Goal: Task Accomplishment & Management: Complete application form

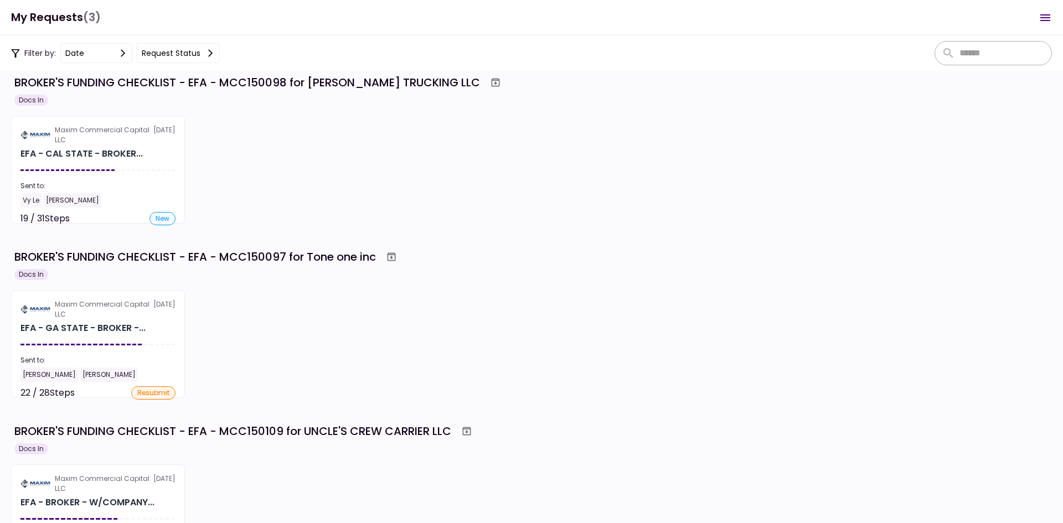
scroll to position [18, 0]
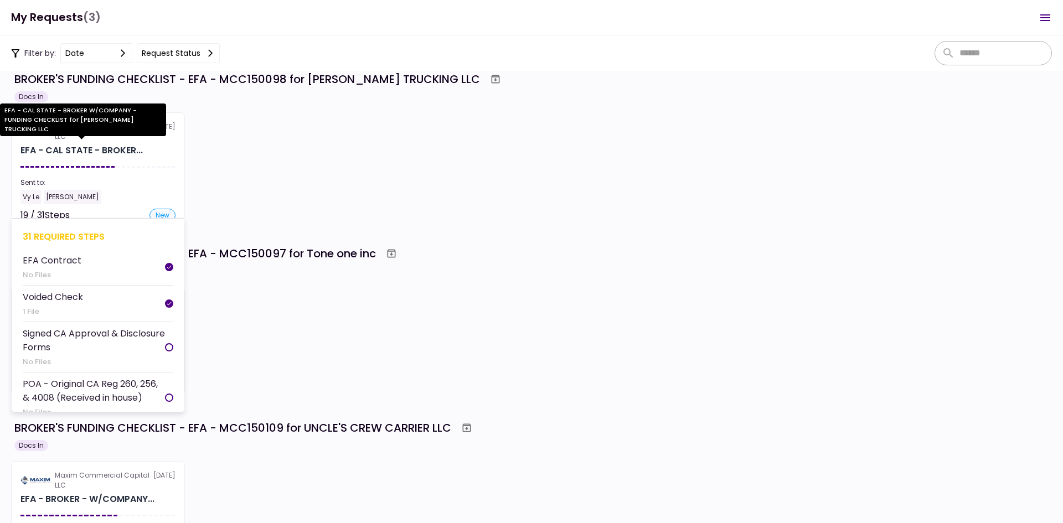
click at [122, 154] on div "EFA - CAL STATE - BROKER..." at bounding box center [81, 150] width 122 height 13
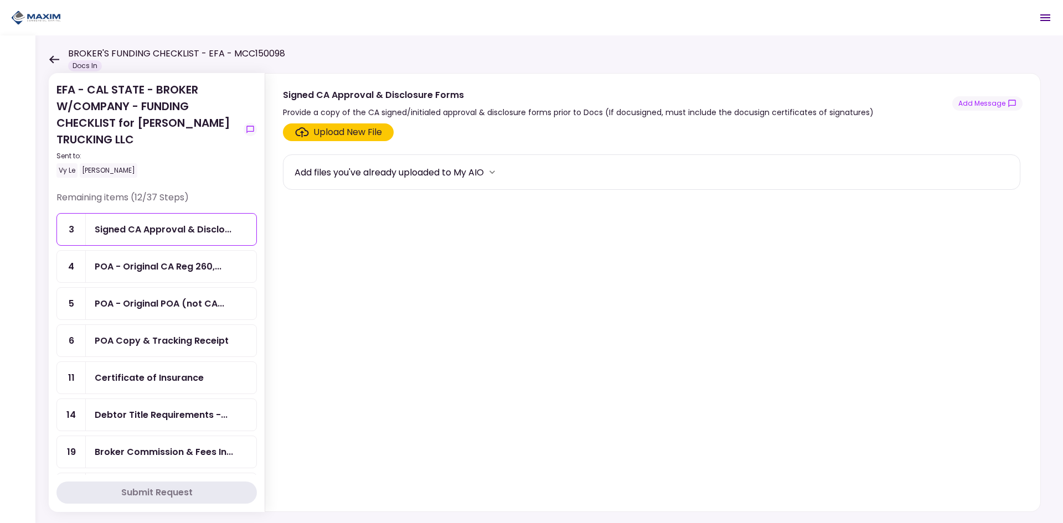
click at [54, 55] on icon at bounding box center [54, 59] width 11 height 8
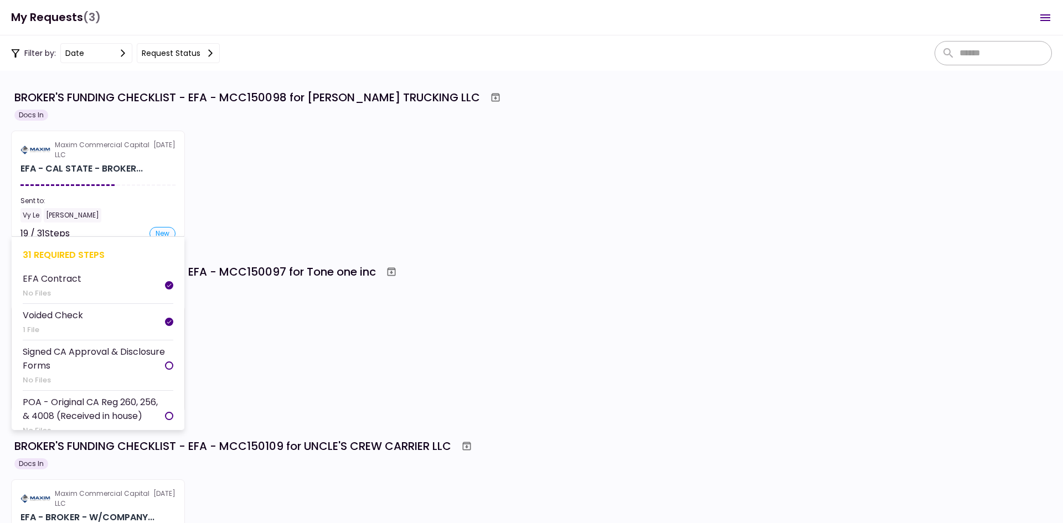
click at [111, 199] on div "Sent to:" at bounding box center [97, 201] width 155 height 10
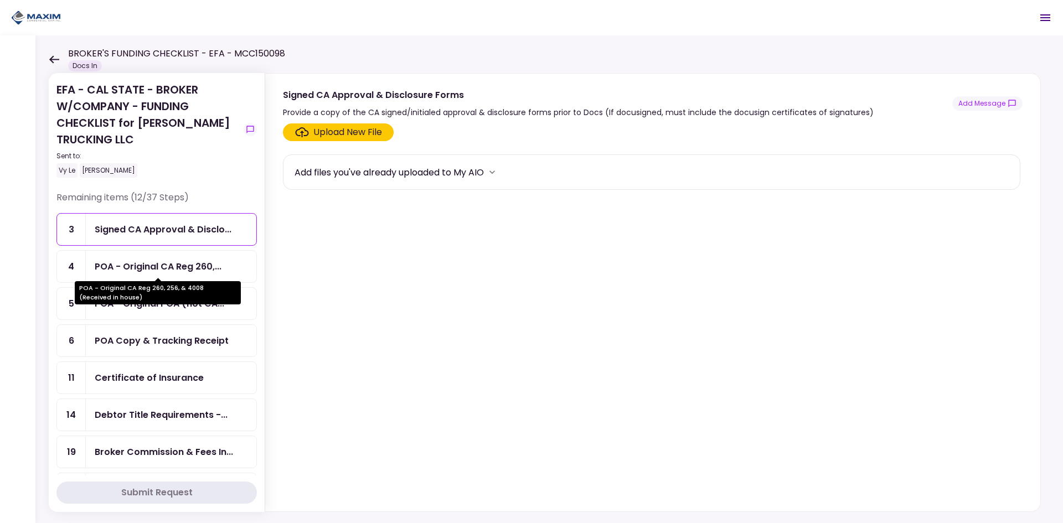
click at [132, 272] on div "POA - Original CA Reg 260,..." at bounding box center [158, 267] width 127 height 14
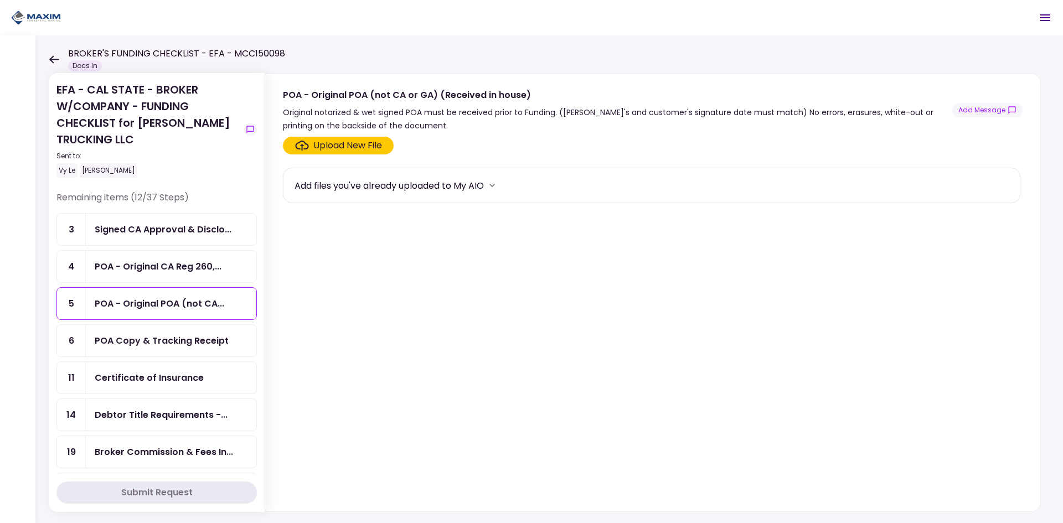
click at [147, 289] on div "POA - Original POA (not CA..." at bounding box center [171, 304] width 171 height 32
click at [156, 264] on div "POA - Original CA Reg 260,..." at bounding box center [158, 267] width 127 height 14
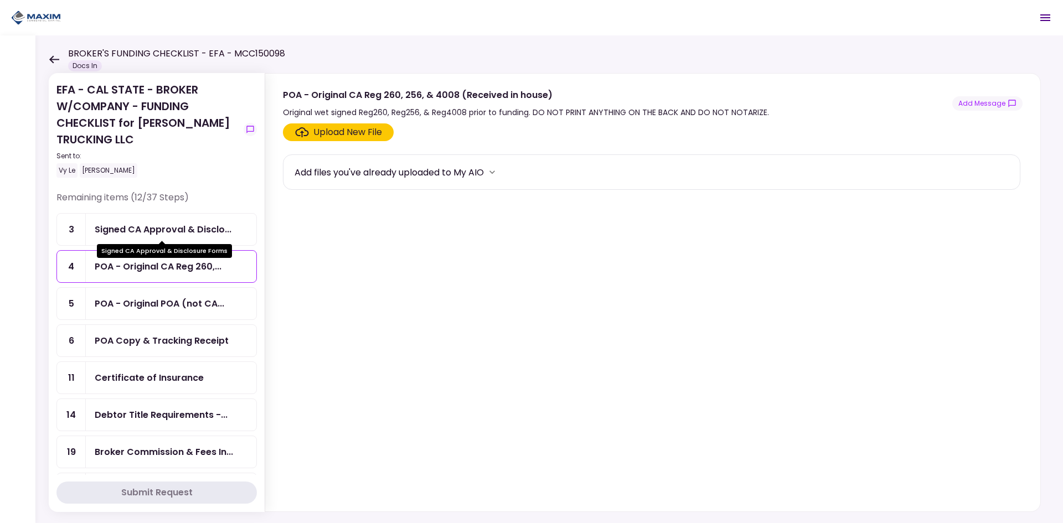
click at [158, 223] on div "Signed CA Approval & Disclo..." at bounding box center [163, 230] width 137 height 14
click at [154, 255] on div "Signed CA Approval & Disclosure Forms" at bounding box center [164, 251] width 135 height 14
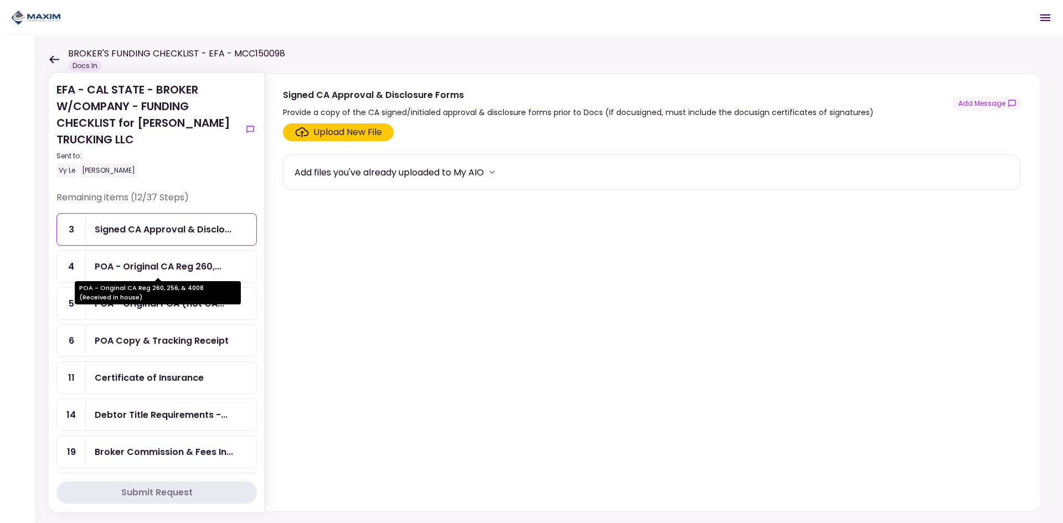
click at [148, 265] on div "POA - Original CA Reg 260,..." at bounding box center [158, 267] width 127 height 14
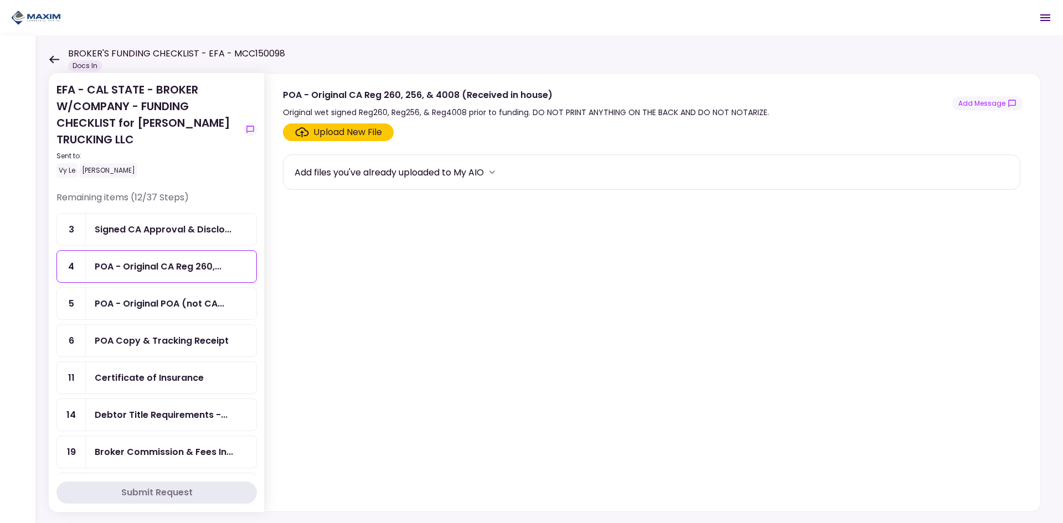
click at [49, 58] on icon at bounding box center [54, 59] width 11 height 8
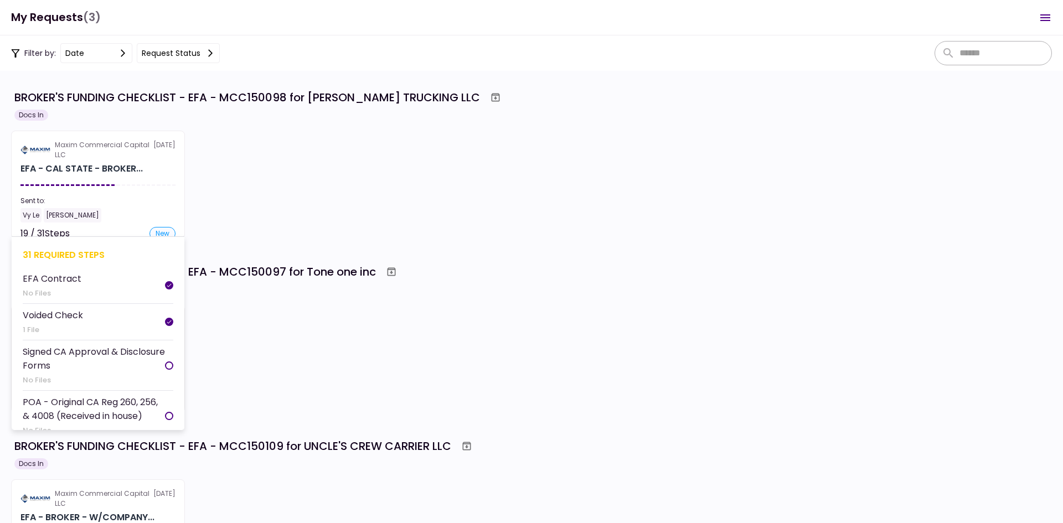
click at [94, 183] on section "Maxim Commercial Capital LLC [DATE] EFA - CAL STATE - BROKER... Sent to: Vy Le …" at bounding box center [98, 185] width 174 height 108
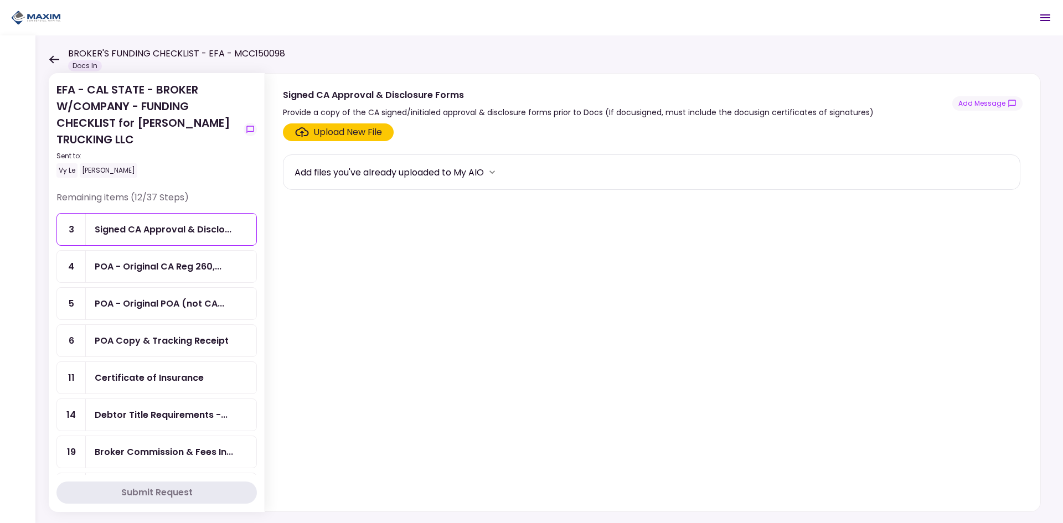
click at [145, 277] on div "POA - Original CA Reg 260,..." at bounding box center [171, 267] width 171 height 32
click at [149, 229] on div "Signed CA Approval & Disclo..." at bounding box center [163, 230] width 137 height 14
click at [137, 272] on div "POA - Original CA Reg 260,..." at bounding box center [158, 267] width 127 height 14
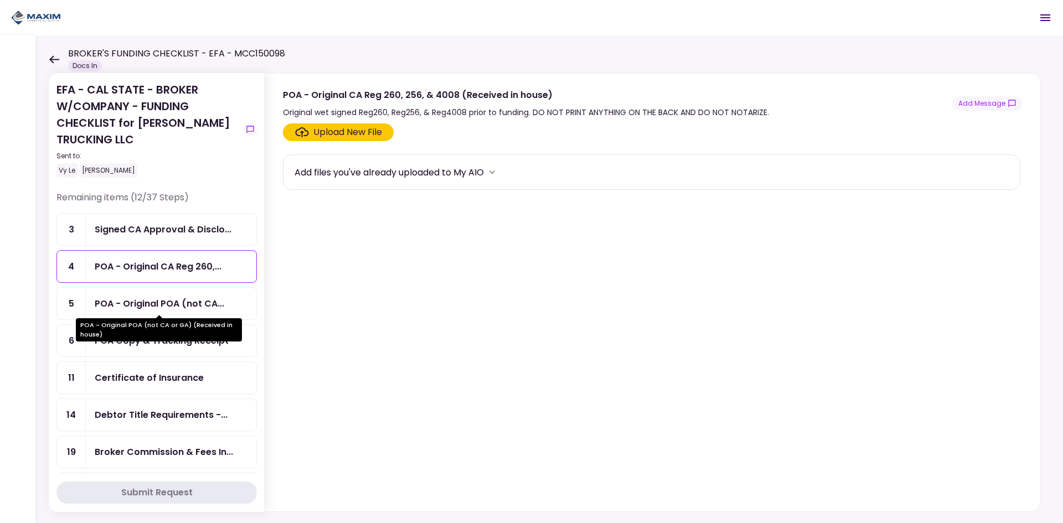
click at [128, 308] on div "POA - Original POA (not CA..." at bounding box center [160, 304] width 130 height 14
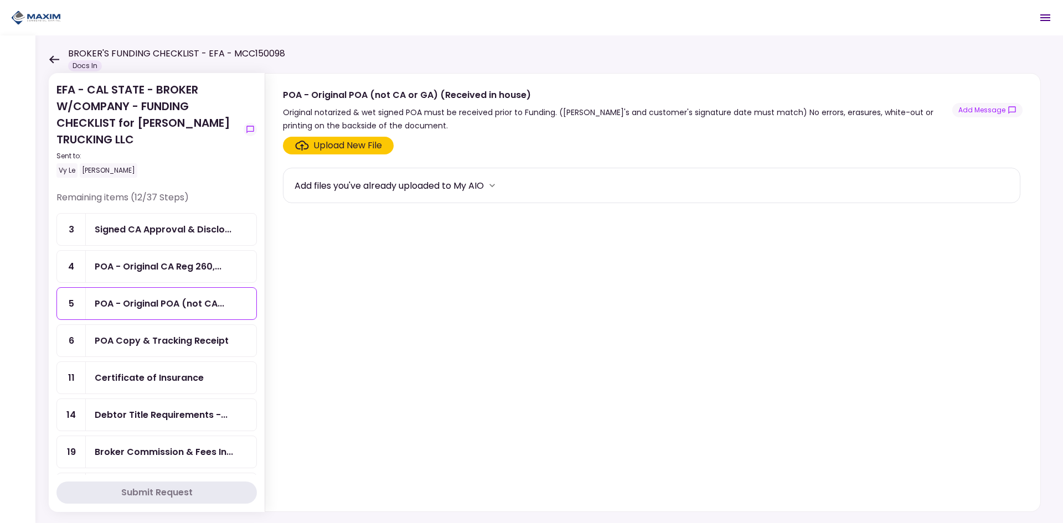
click at [147, 342] on div "POA Copy & Tracking Receipt" at bounding box center [162, 341] width 134 height 14
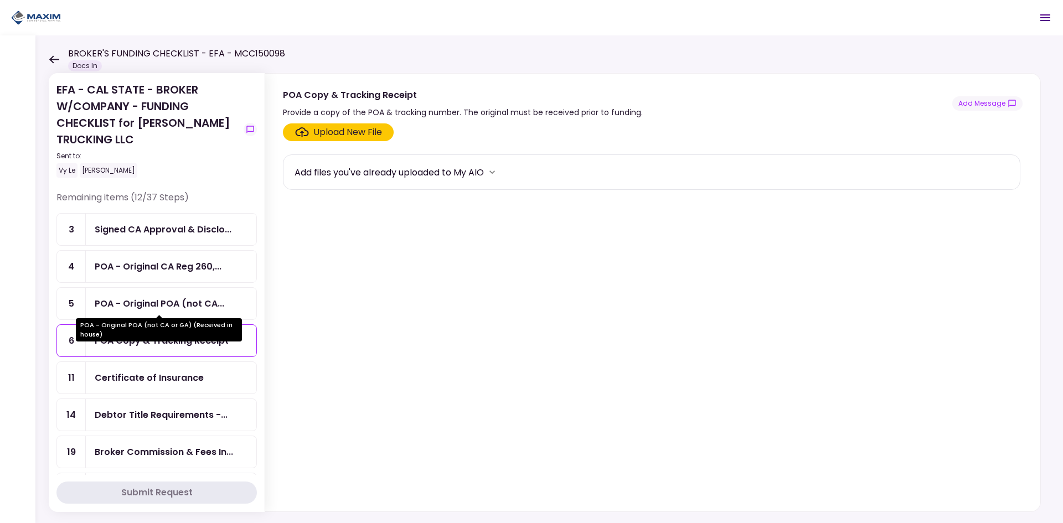
click at [155, 312] on div "POA - Original POA (not CA or GA) (Received in house)" at bounding box center [159, 326] width 166 height 31
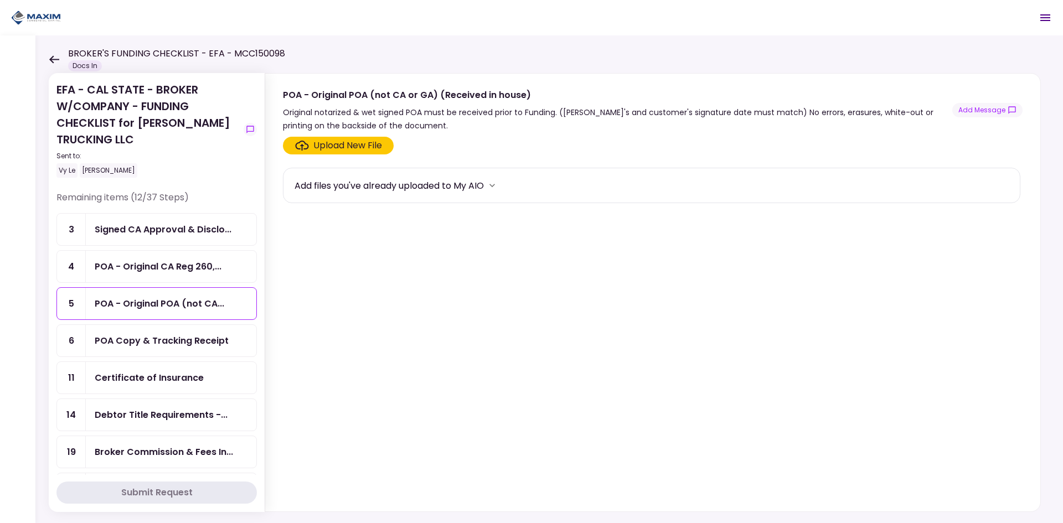
click at [56, 58] on icon at bounding box center [54, 59] width 11 height 8
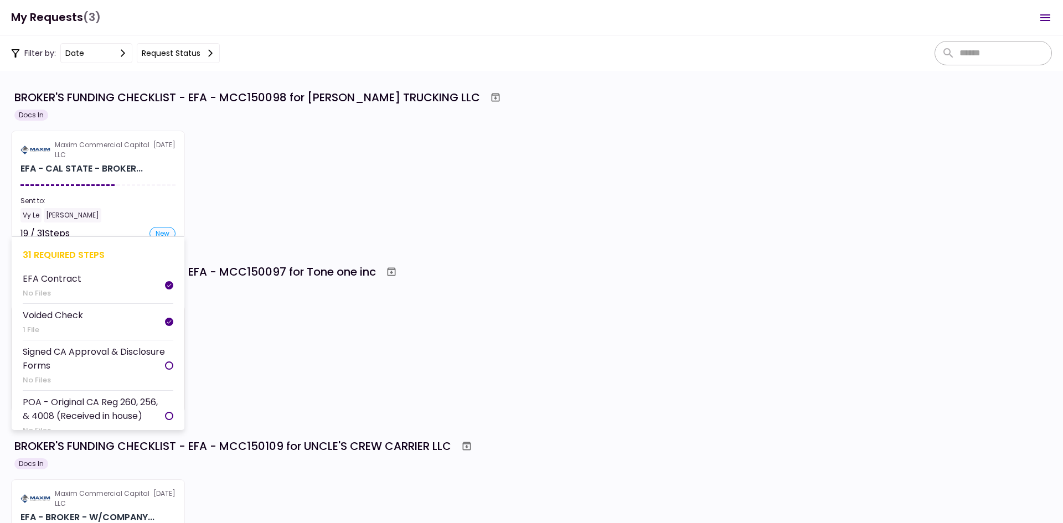
click at [148, 142] on div "Maxim Commercial Capital LLC" at bounding box center [104, 150] width 99 height 20
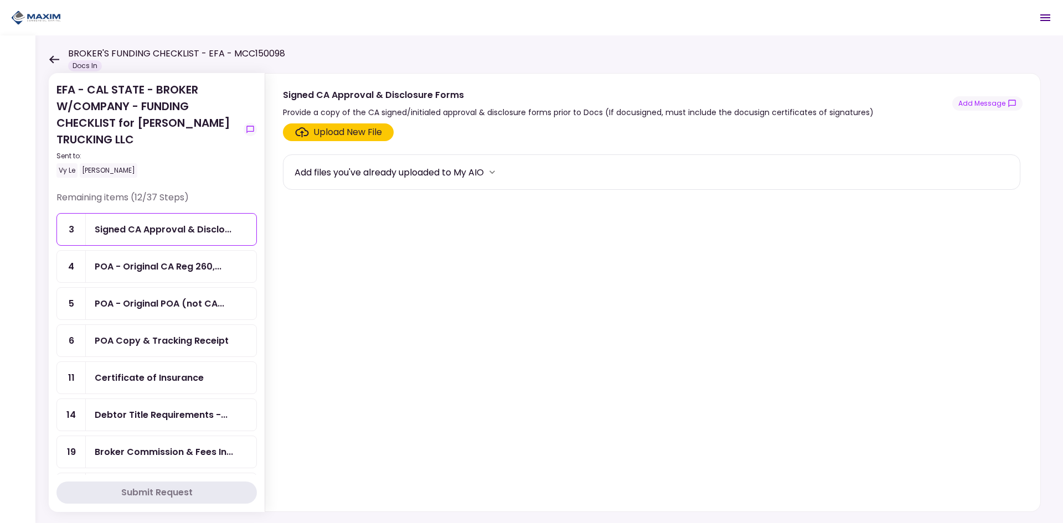
click at [140, 340] on div "POA Copy & Tracking Receipt" at bounding box center [162, 341] width 134 height 14
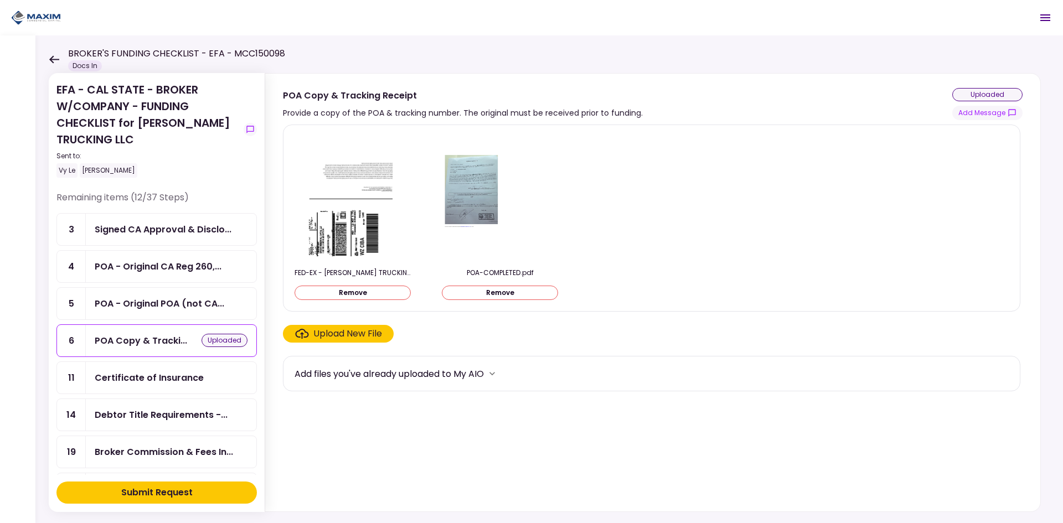
click at [143, 496] on div "Submit Request" at bounding box center [156, 492] width 71 height 13
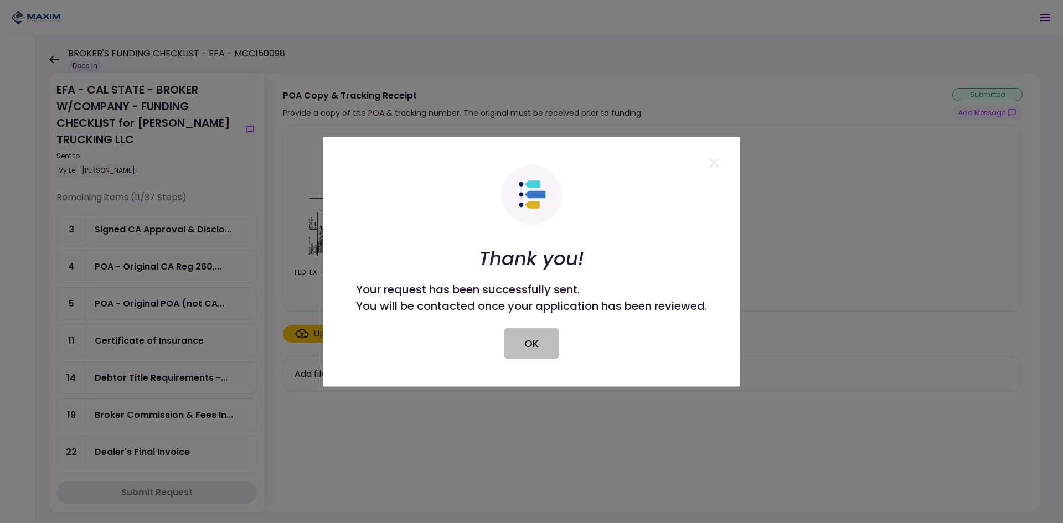
click at [533, 347] on button "OK" at bounding box center [531, 343] width 55 height 31
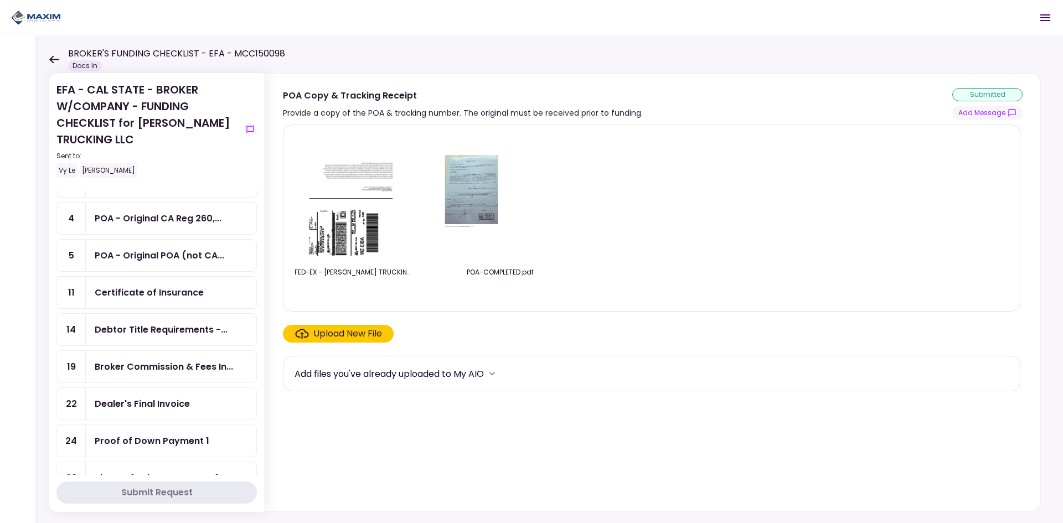
scroll to position [55, 0]
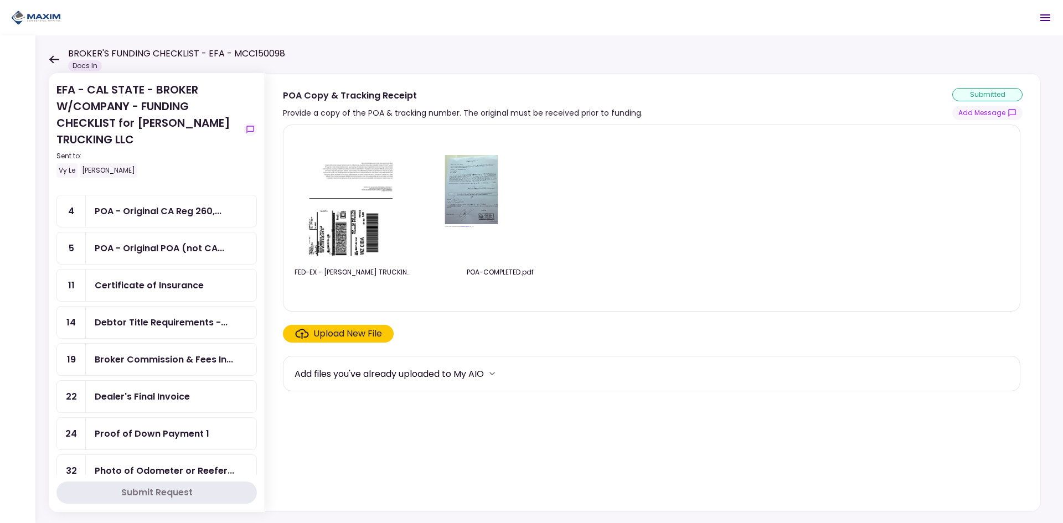
click at [143, 329] on div "Debtor Title Requirements -..." at bounding box center [171, 323] width 171 height 32
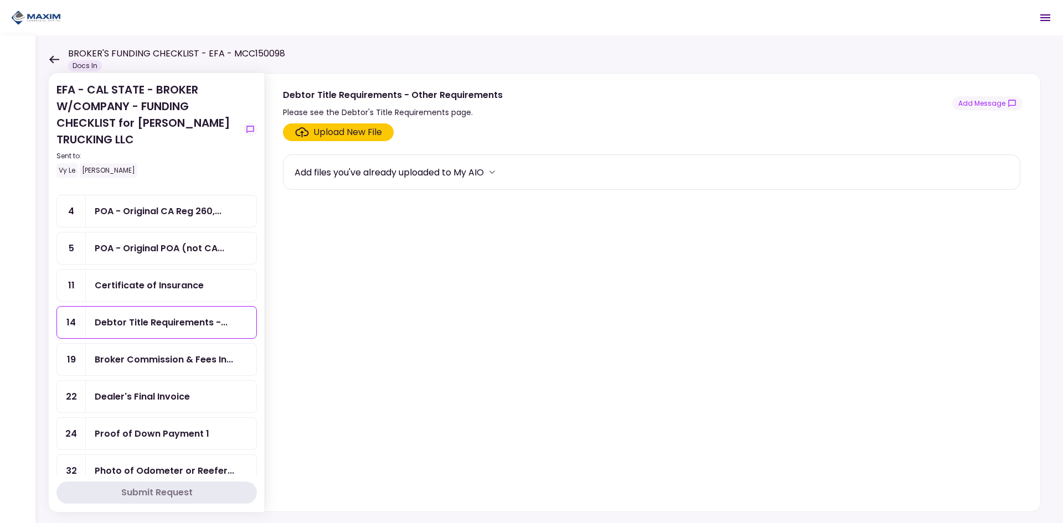
click at [151, 347] on div "Broker Commission & Fees In..." at bounding box center [171, 360] width 171 height 32
click at [117, 386] on div "Dealer's Final Invoice" at bounding box center [171, 397] width 171 height 32
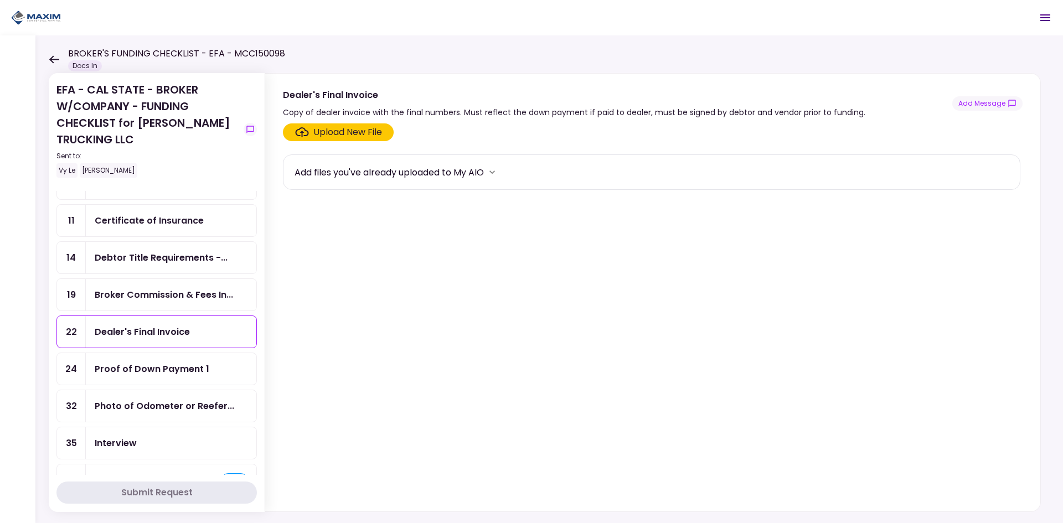
scroll to position [129, 0]
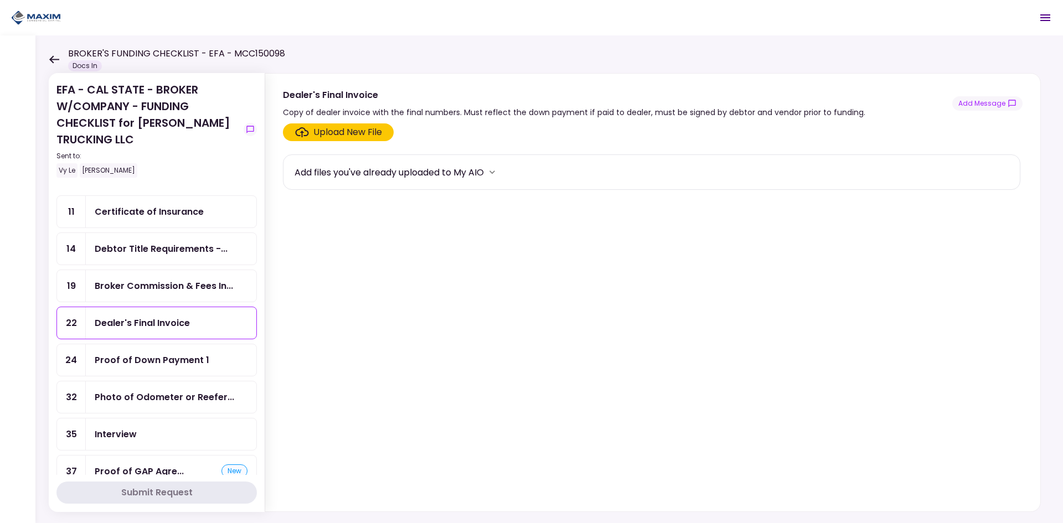
click at [143, 364] on div "Proof of Down Payment 1" at bounding box center [152, 360] width 115 height 14
click at [134, 395] on div "Photo of Odometer or Reefer..." at bounding box center [165, 397] width 140 height 14
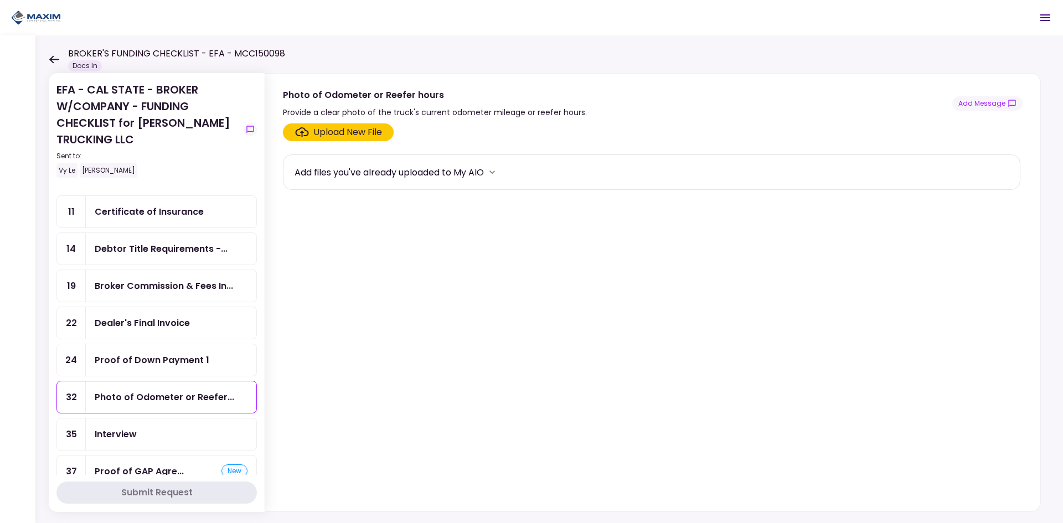
click at [169, 445] on div "Interview" at bounding box center [171, 435] width 171 height 32
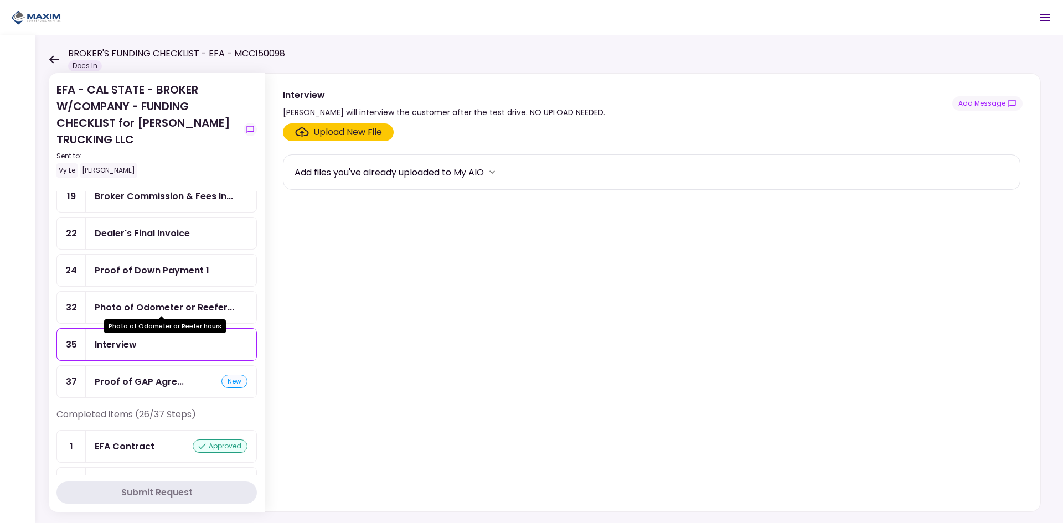
scroll to position [221, 0]
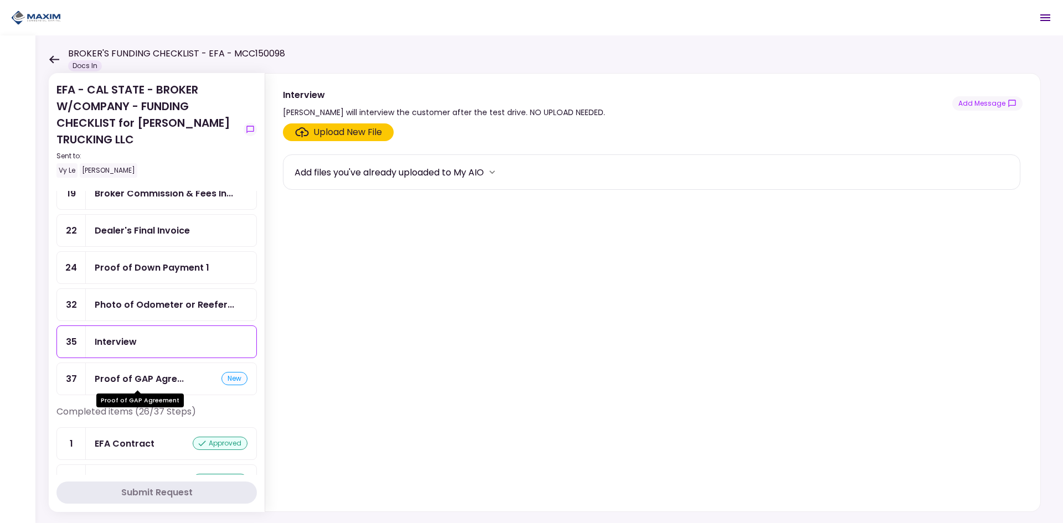
click at [150, 377] on div "Proof of GAP Agre..." at bounding box center [139, 379] width 89 height 14
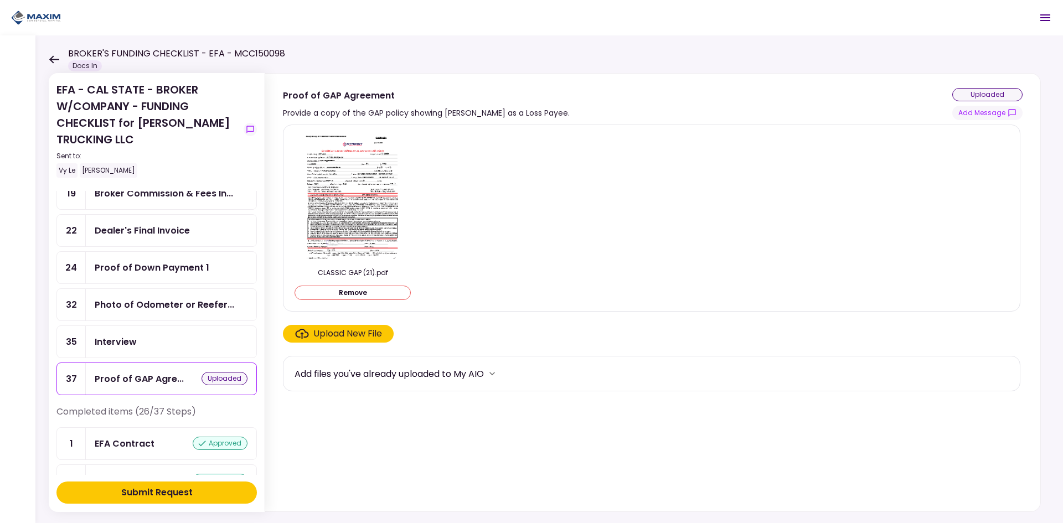
click at [192, 490] on div "Submit Request" at bounding box center [156, 492] width 71 height 13
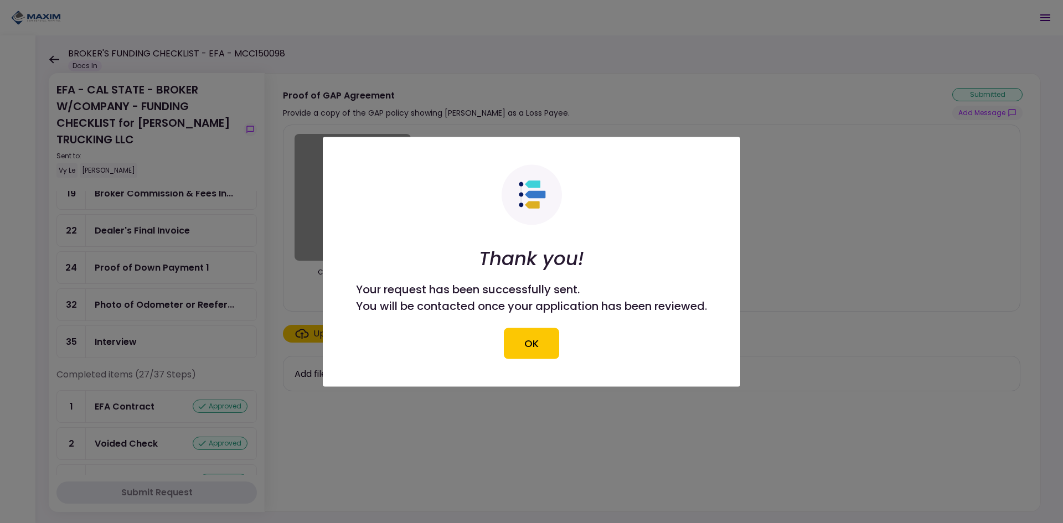
click at [540, 347] on button "OK" at bounding box center [531, 343] width 55 height 31
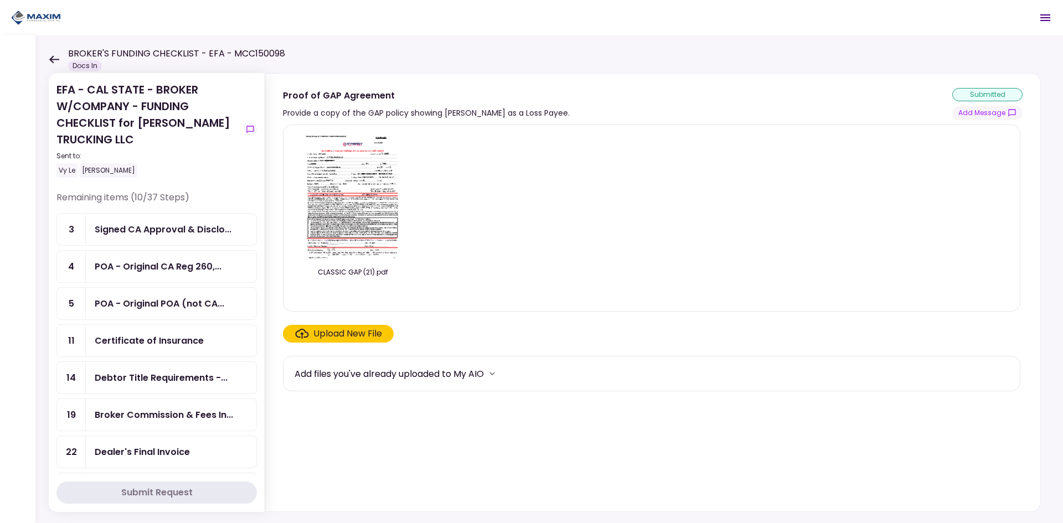
click at [56, 61] on icon at bounding box center [54, 59] width 11 height 8
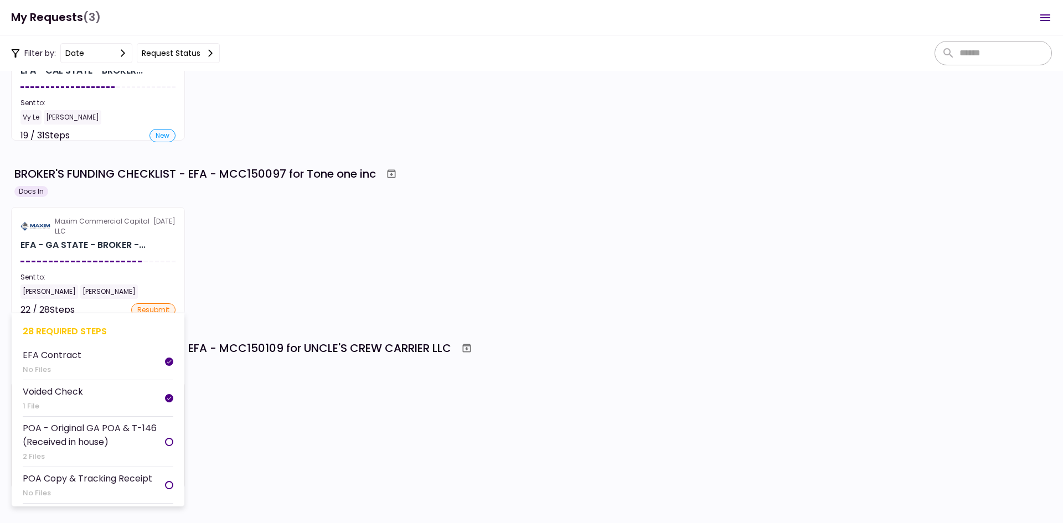
scroll to position [104, 0]
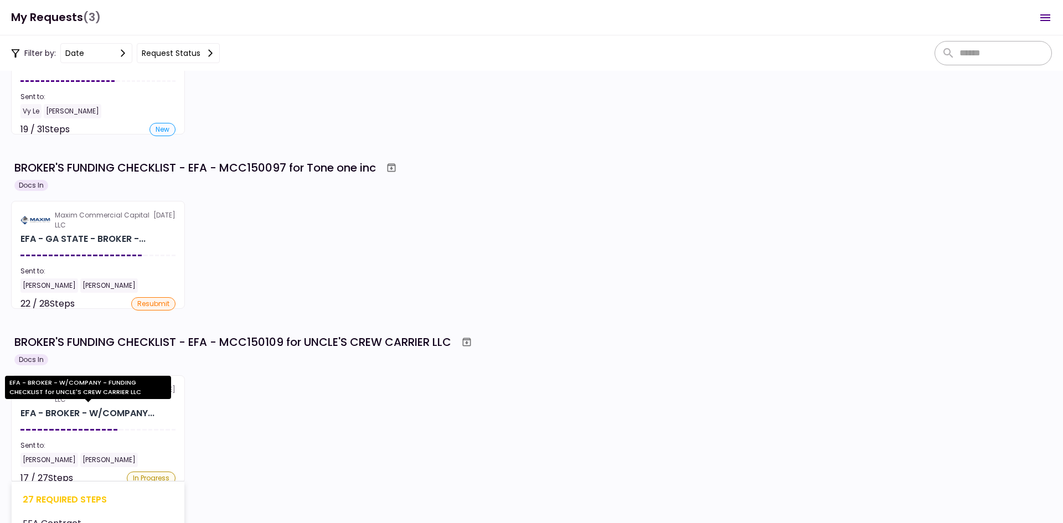
click at [114, 419] on div "EFA - BROKER - W/COMPANY..." at bounding box center [87, 413] width 134 height 13
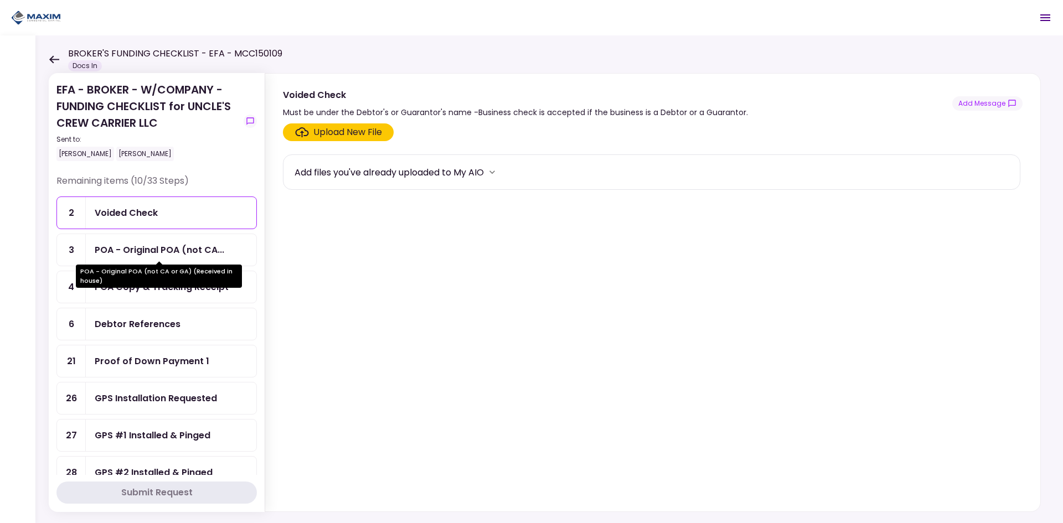
click at [159, 253] on div "POA - Original POA (not CA..." at bounding box center [160, 250] width 130 height 14
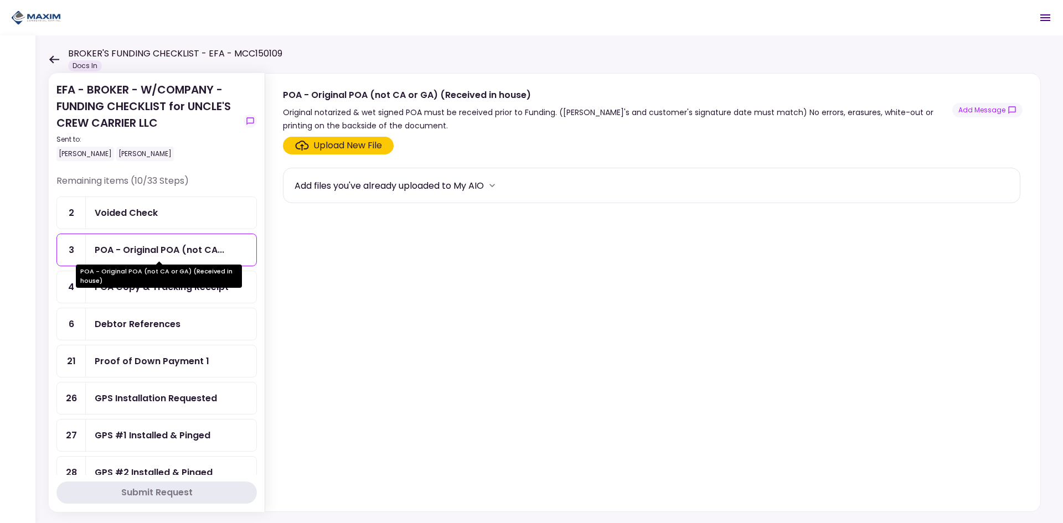
click at [158, 285] on div "POA - Original POA (not CA or GA) (Received in house)" at bounding box center [159, 276] width 166 height 23
click at [156, 290] on div "POA Copy & Tracking Receipt" at bounding box center [162, 287] width 134 height 14
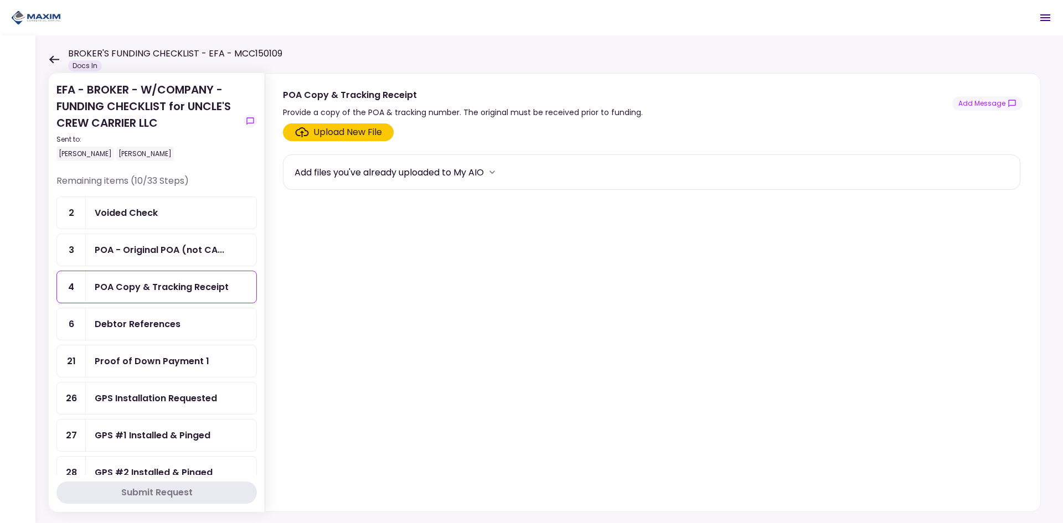
click at [147, 324] on div "Debtor References" at bounding box center [138, 324] width 86 height 14
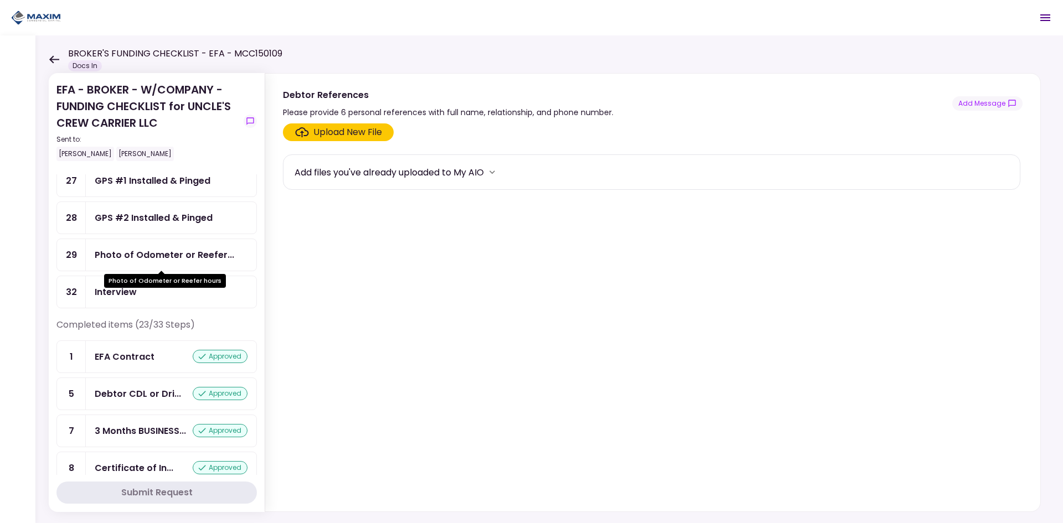
scroll to position [240, 0]
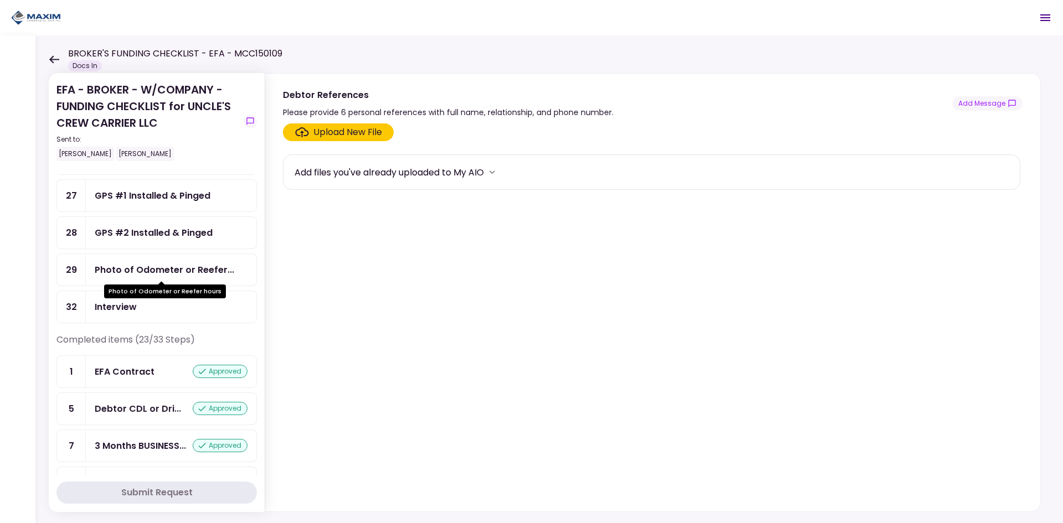
click at [181, 294] on div "Photo of Odometer or Reefer hours" at bounding box center [165, 292] width 122 height 14
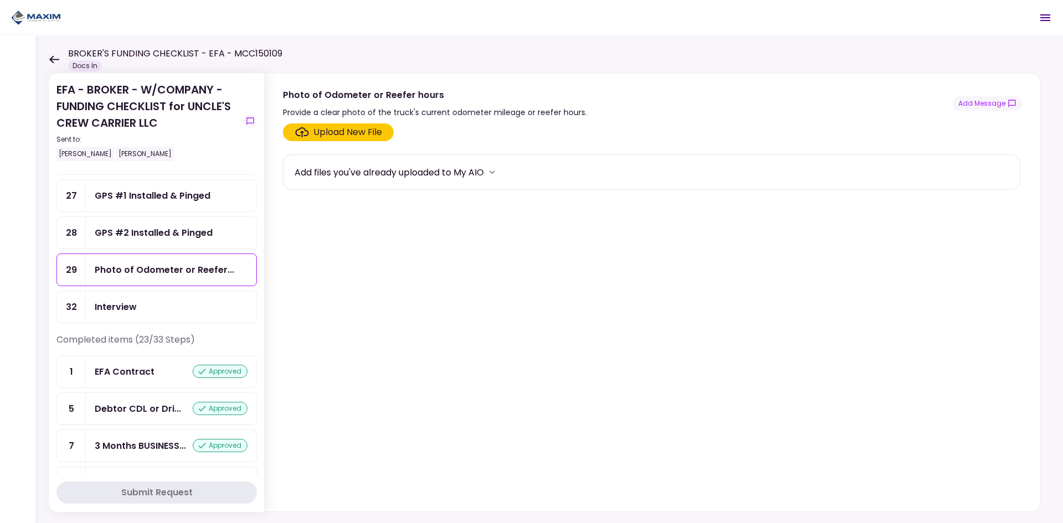
click at [182, 246] on div "GPS #2 Installed & Pinged" at bounding box center [171, 233] width 171 height 32
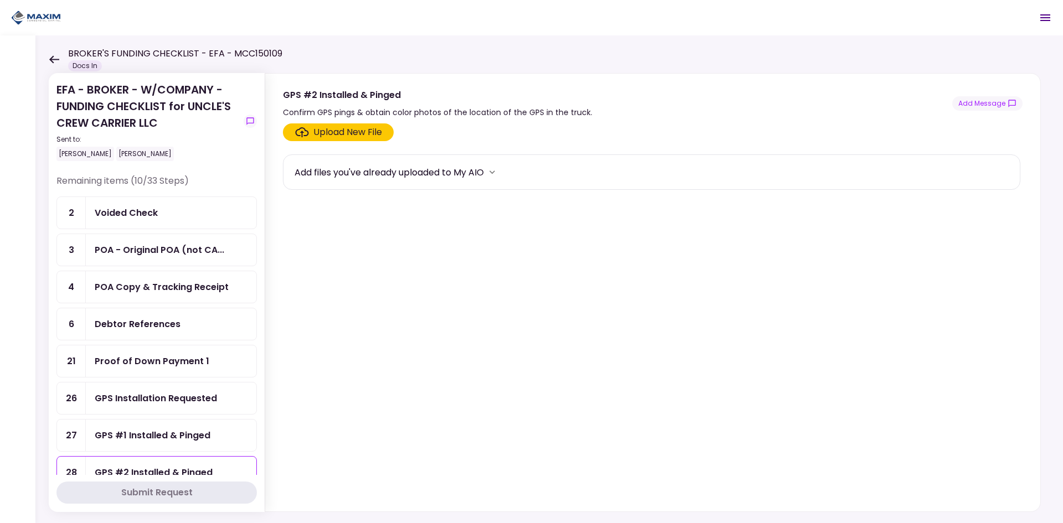
click at [145, 248] on div "POA - Original POA (not CA..." at bounding box center [160, 250] width 130 height 14
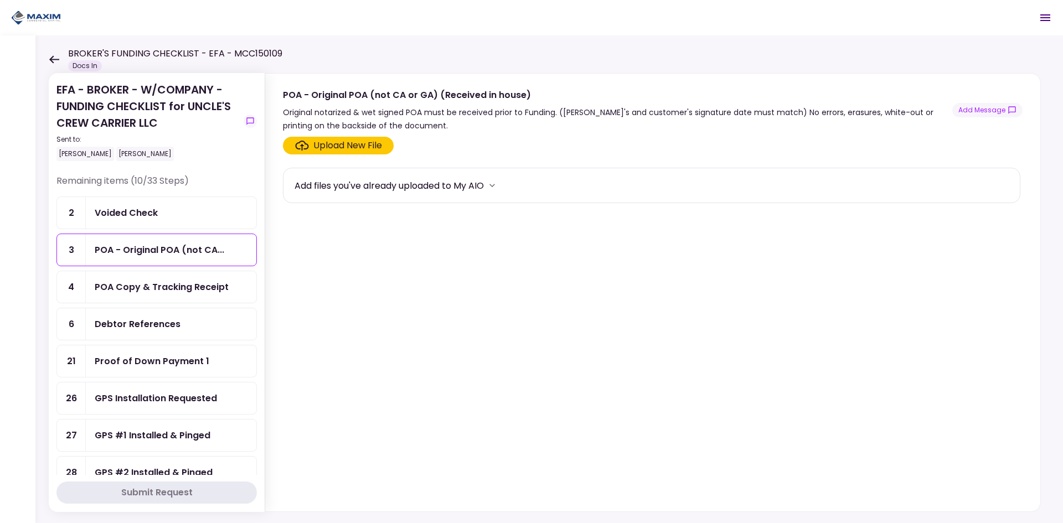
click at [183, 278] on div "POA Copy & Tracking Receipt" at bounding box center [171, 287] width 171 height 32
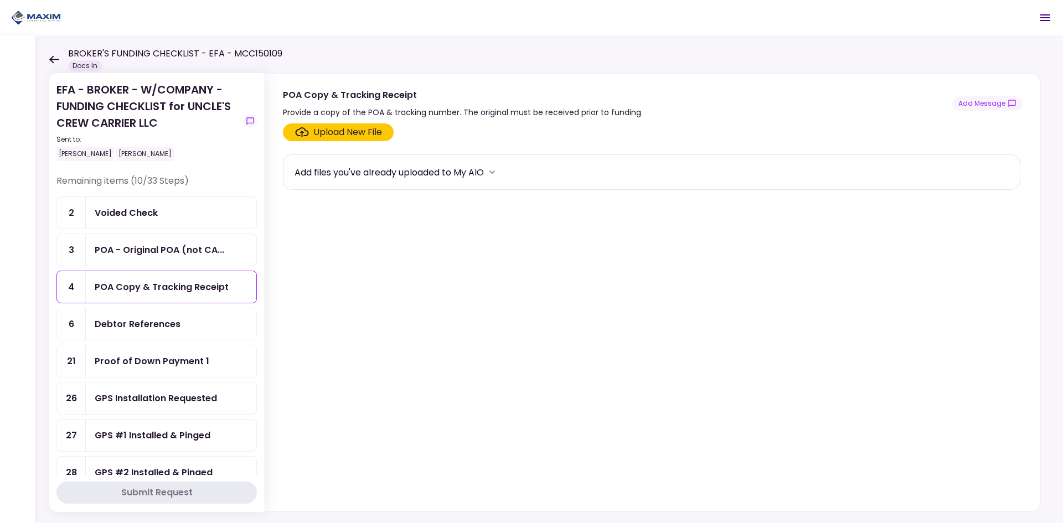
click at [188, 260] on div "POA - Original POA (not CA..." at bounding box center [171, 250] width 171 height 32
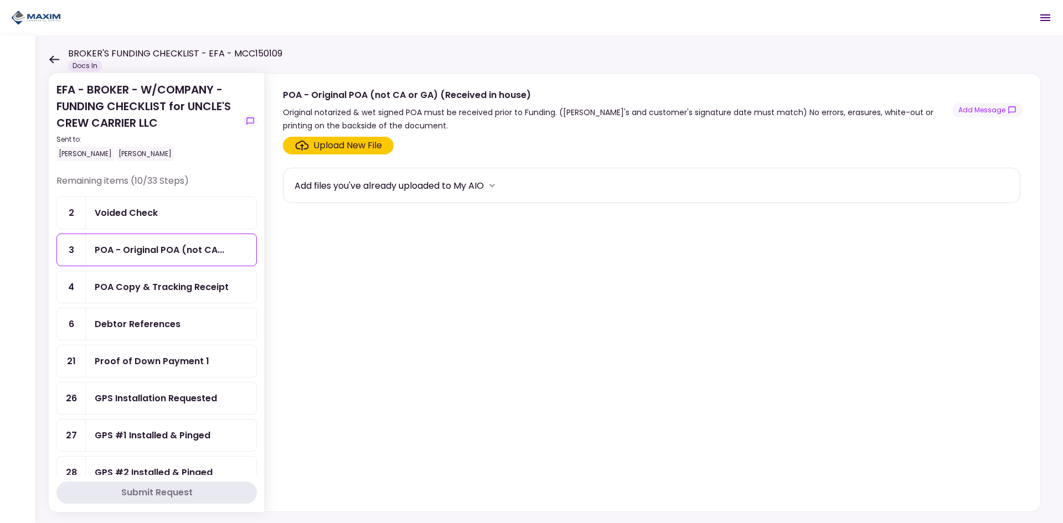
click at [168, 295] on div "POA Copy & Tracking Receipt" at bounding box center [171, 287] width 171 height 32
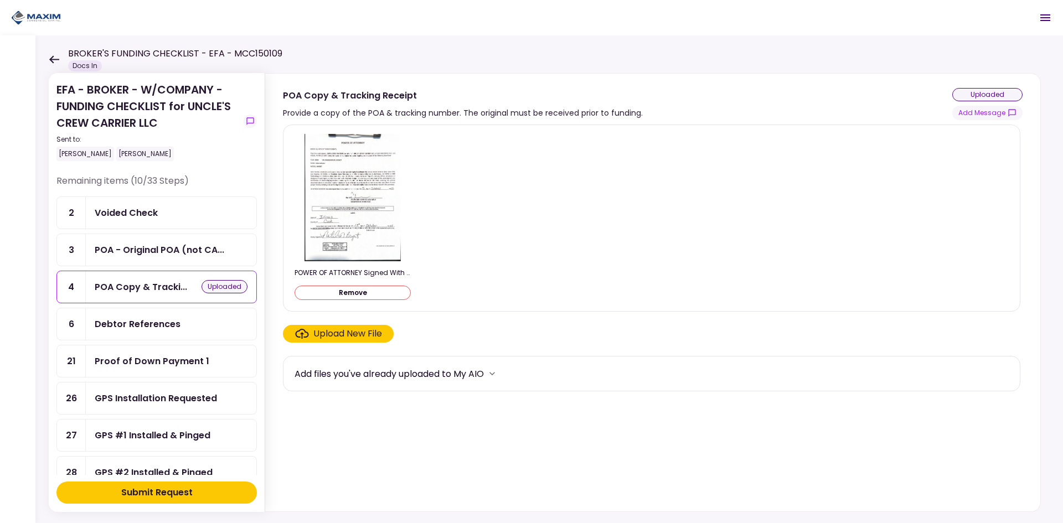
click at [548, 228] on div "POWER OF ATTORNEY Signed With Ref.pdf Remove" at bounding box center [652, 218] width 714 height 168
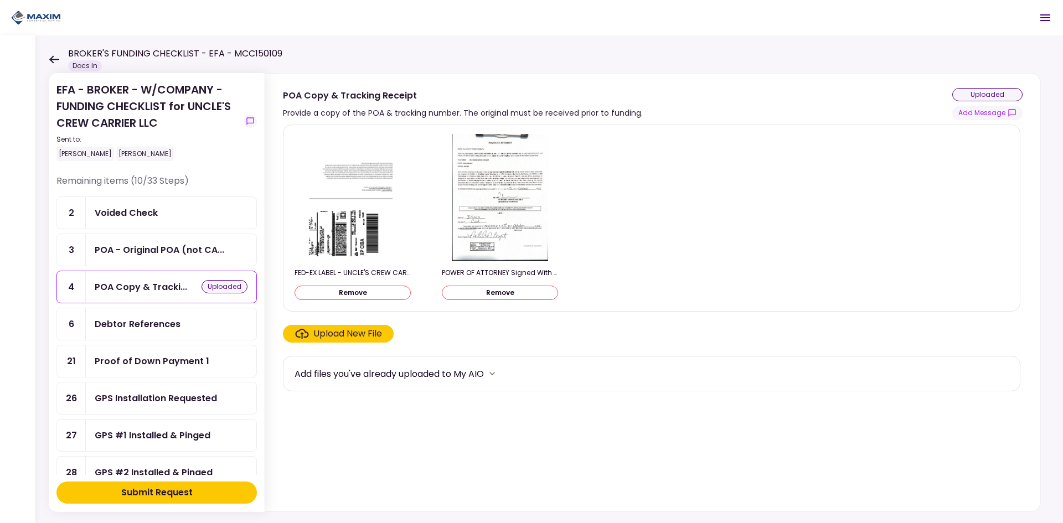
click at [164, 489] on div "Submit Request" at bounding box center [156, 492] width 71 height 13
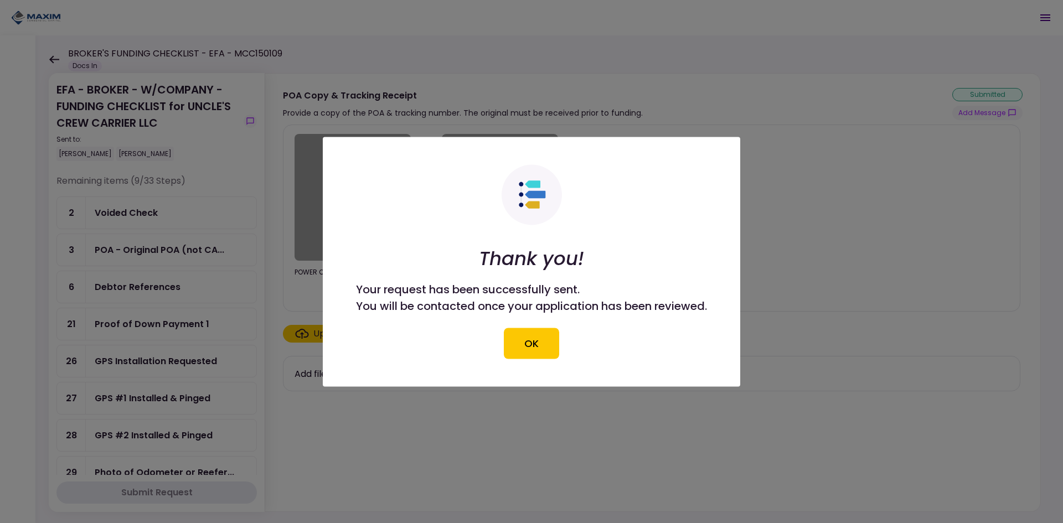
click at [527, 343] on button "OK" at bounding box center [531, 343] width 55 height 31
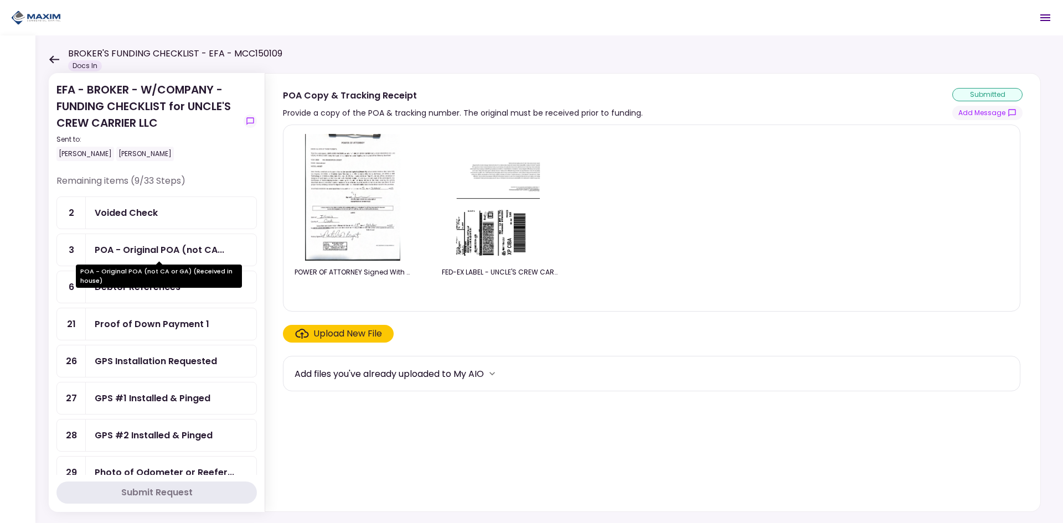
click at [139, 248] on div "POA - Original POA (not CA..." at bounding box center [160, 250] width 130 height 14
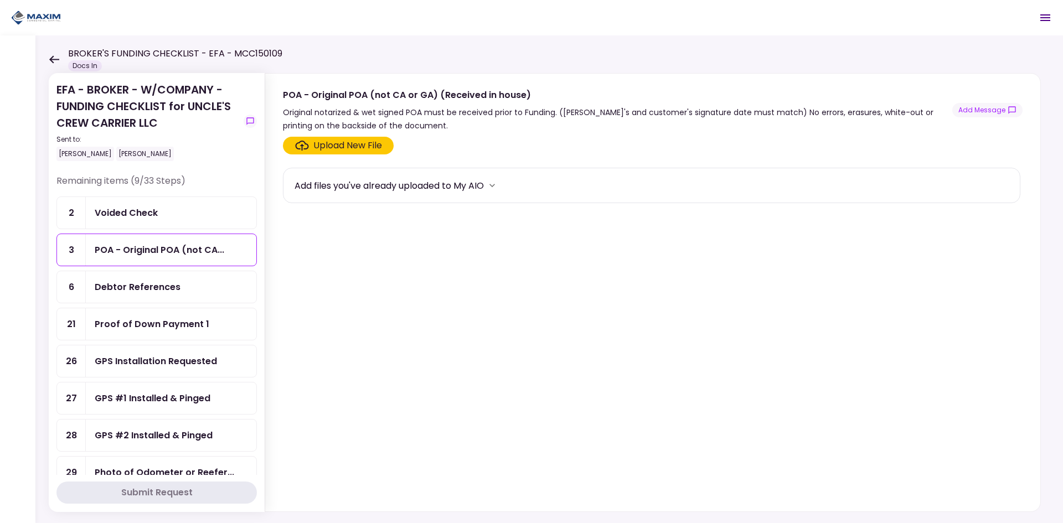
click at [127, 289] on div "Debtor References" at bounding box center [138, 287] width 86 height 14
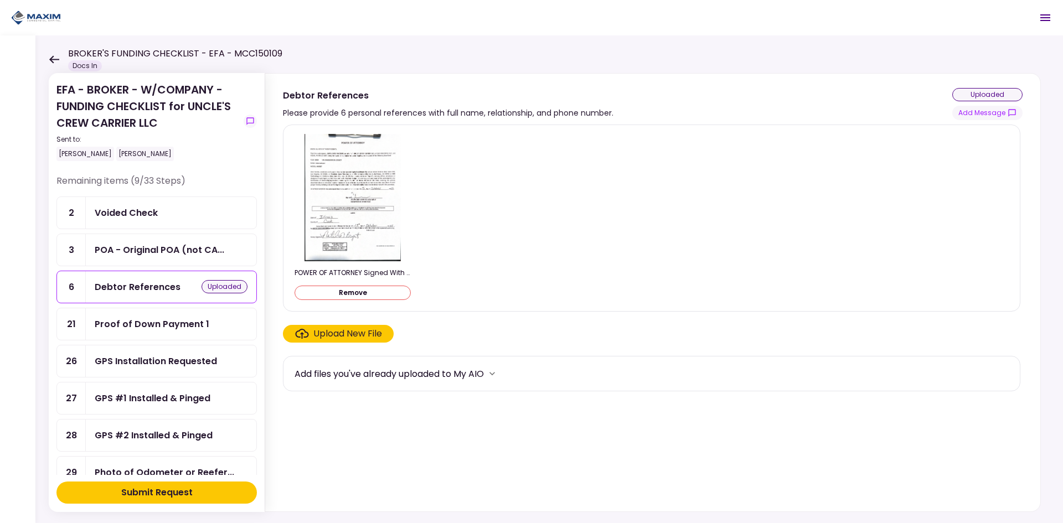
click at [177, 490] on div "Submit Request" at bounding box center [156, 492] width 71 height 13
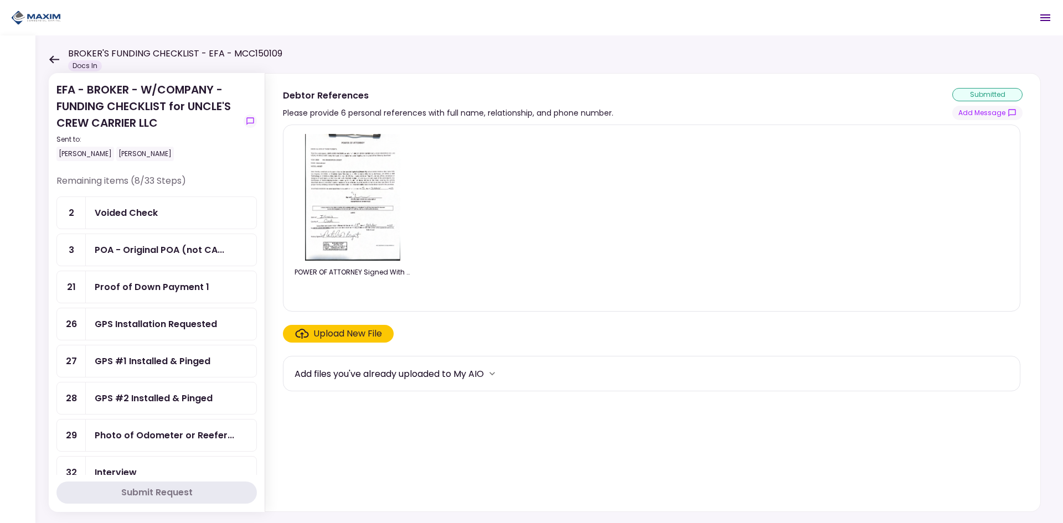
click at [181, 290] on div "Proof of Down Payment 1" at bounding box center [152, 287] width 115 height 14
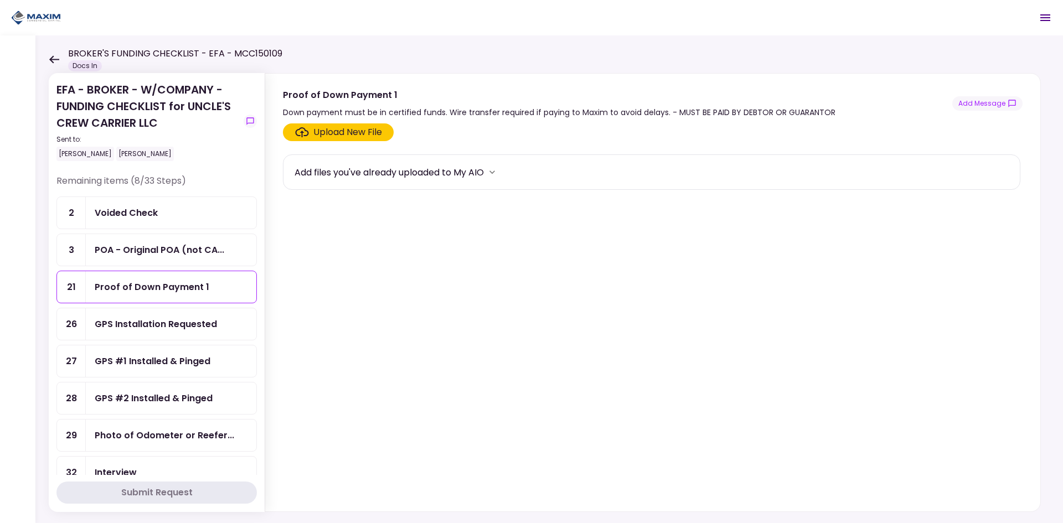
click at [158, 256] on div "POA - Original POA (not CA..." at bounding box center [160, 250] width 130 height 14
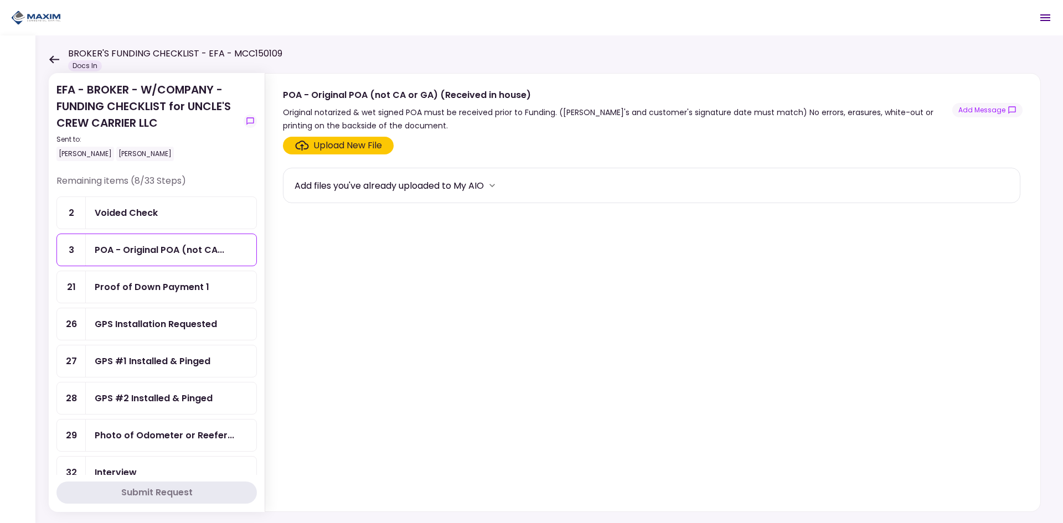
click at [159, 218] on div "Voided Check" at bounding box center [171, 213] width 153 height 14
